Goal: Find specific page/section: Find specific page/section

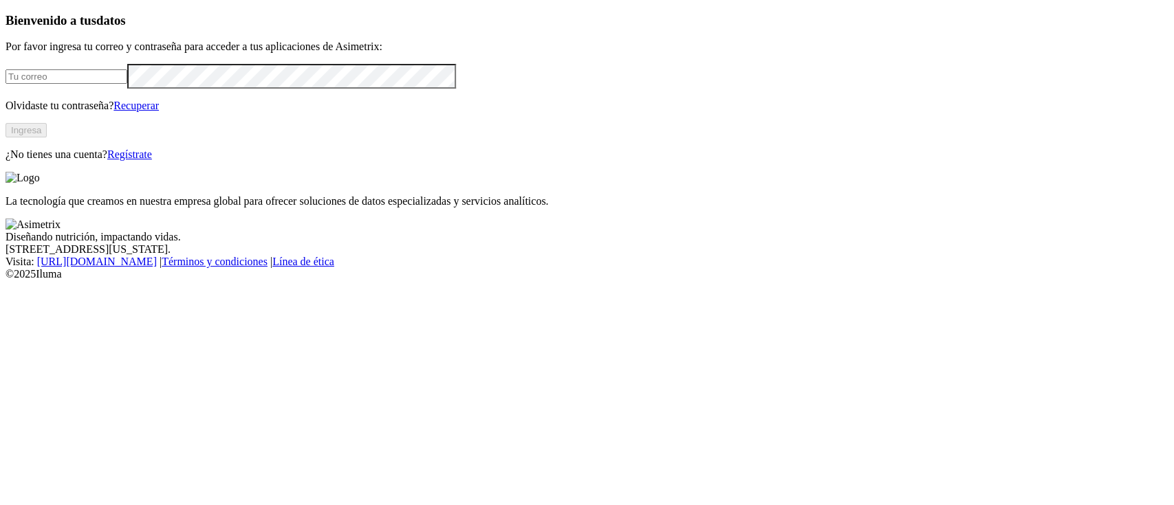
type input "[PERSON_NAME][EMAIL_ADDRESS][PERSON_NAME][DOMAIN_NAME]"
click at [47, 138] on button "Ingresa" at bounding box center [26, 130] width 41 height 14
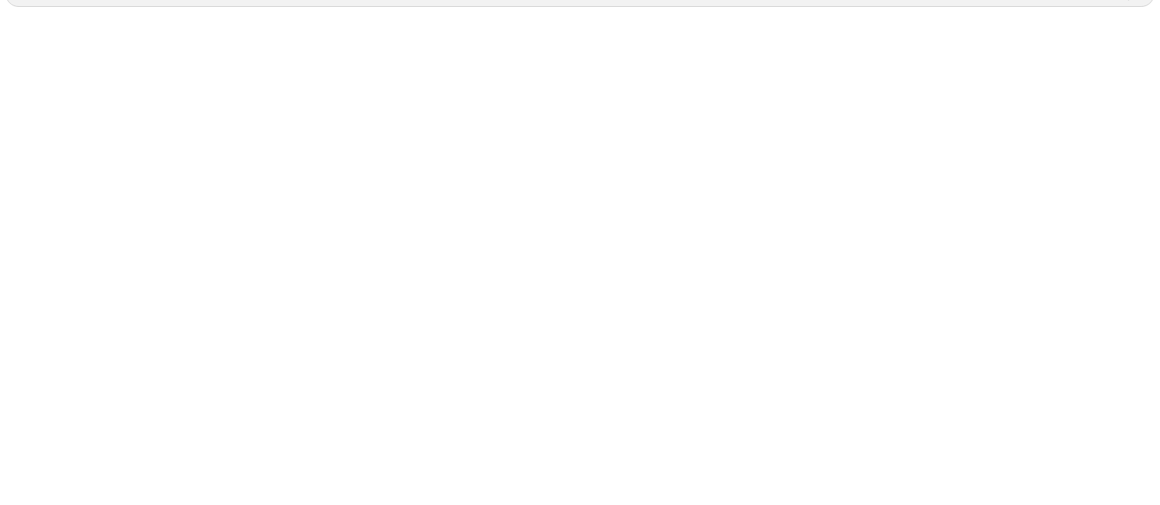
scroll to position [626, 0]
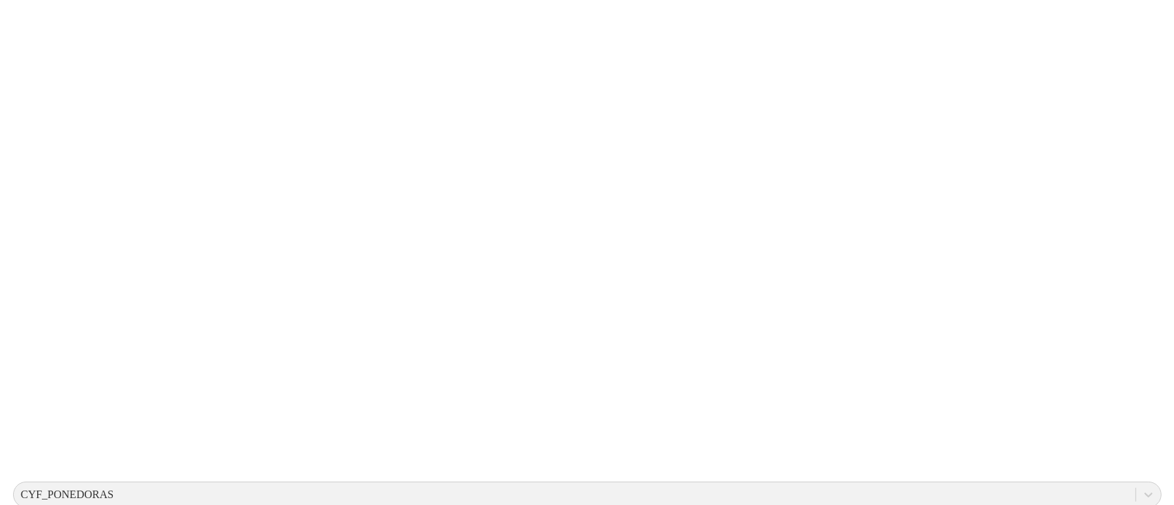
scroll to position [0, 0]
